Goal: Use online tool/utility: Utilize a website feature to perform a specific function

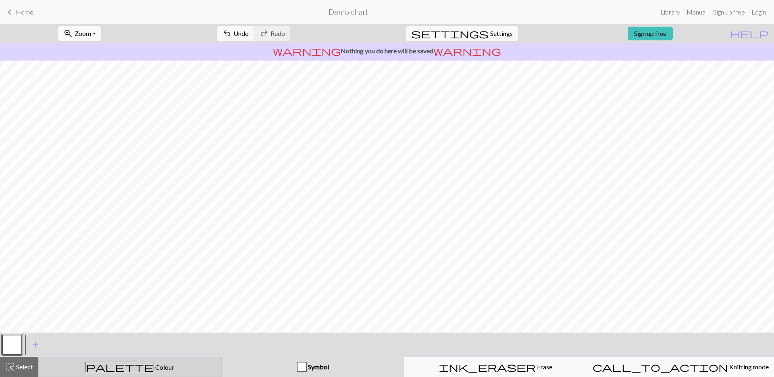
click at [154, 367] on span "Colour" at bounding box center [164, 367] width 20 height 8
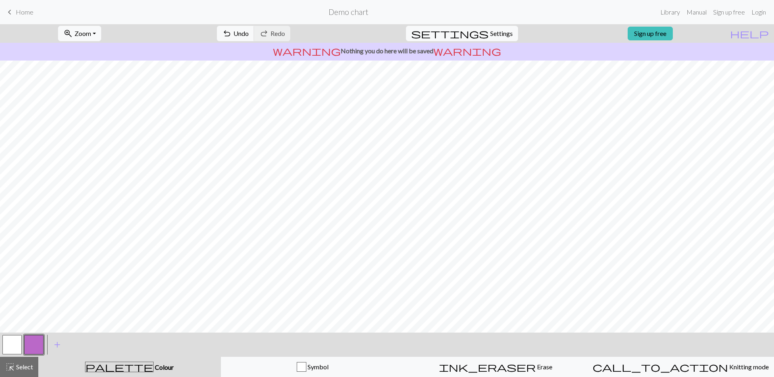
click at [33, 339] on button "button" at bounding box center [33, 344] width 19 height 19
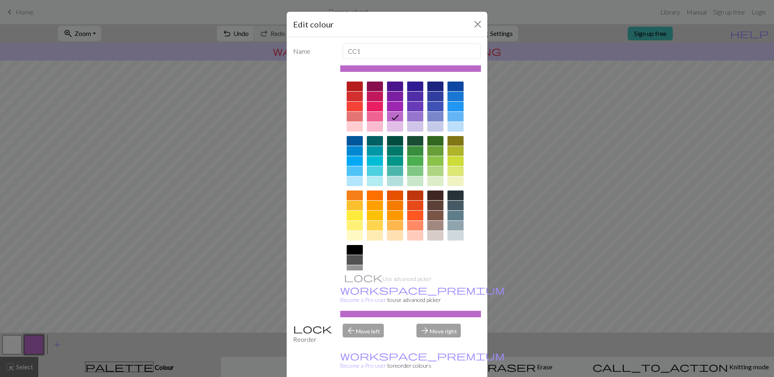
click at [373, 128] on div at bounding box center [375, 127] width 16 height 10
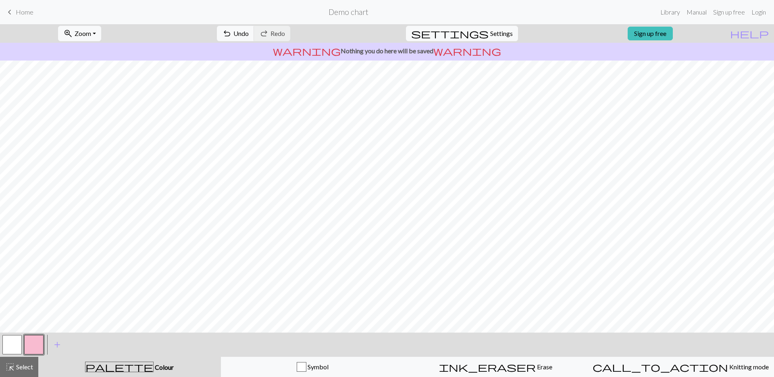
click at [3, 349] on button "button" at bounding box center [11, 344] width 19 height 19
click at [38, 346] on button "button" at bounding box center [33, 344] width 19 height 19
click at [25, 11] on span "Home" at bounding box center [25, 12] width 18 height 8
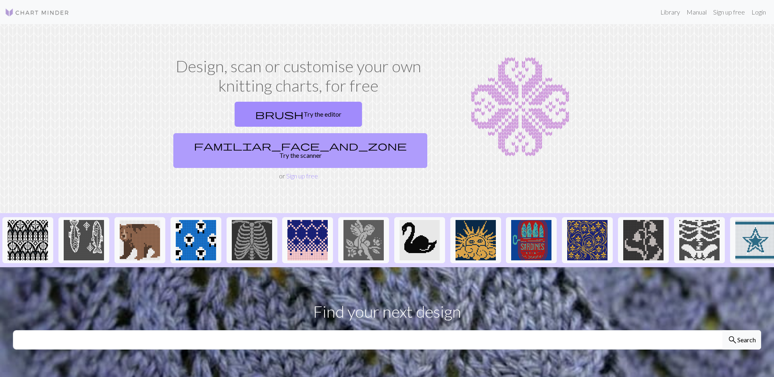
click at [372, 133] on link "familiar_face_and_zone Try the scanner" at bounding box center [300, 150] width 254 height 35
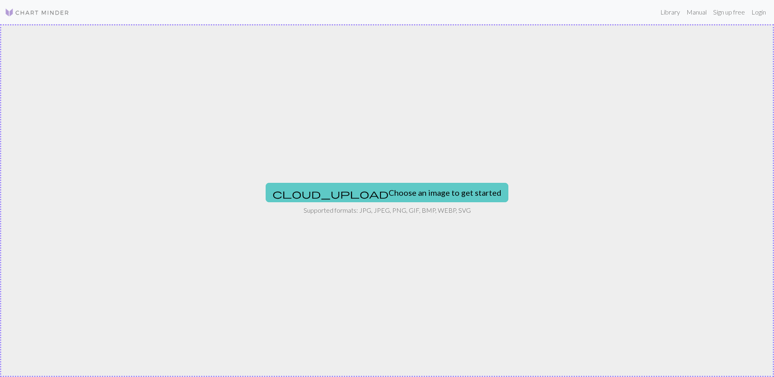
click at [397, 188] on button "cloud_upload Choose an image to get started" at bounding box center [387, 192] width 243 height 19
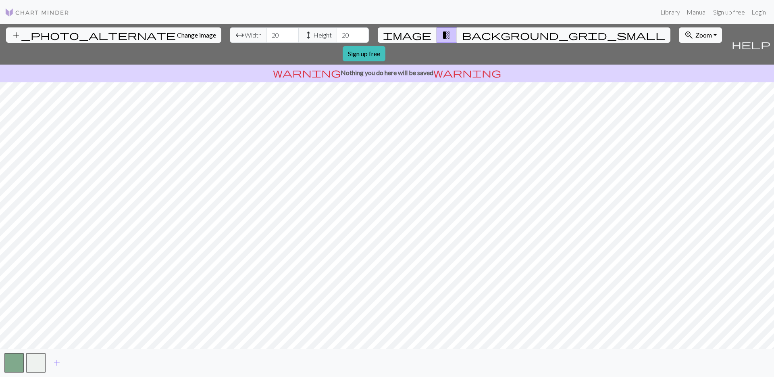
click at [536, 60] on div "add_photo_alternate Change image arrow_range Width 20 height Height 20 image tr…" at bounding box center [387, 200] width 774 height 353
click at [237, 357] on div "add_photo_alternate Change image arrow_range Width 20 height Height 20 image tr…" at bounding box center [387, 200] width 774 height 353
